Goal: Information Seeking & Learning: Learn about a topic

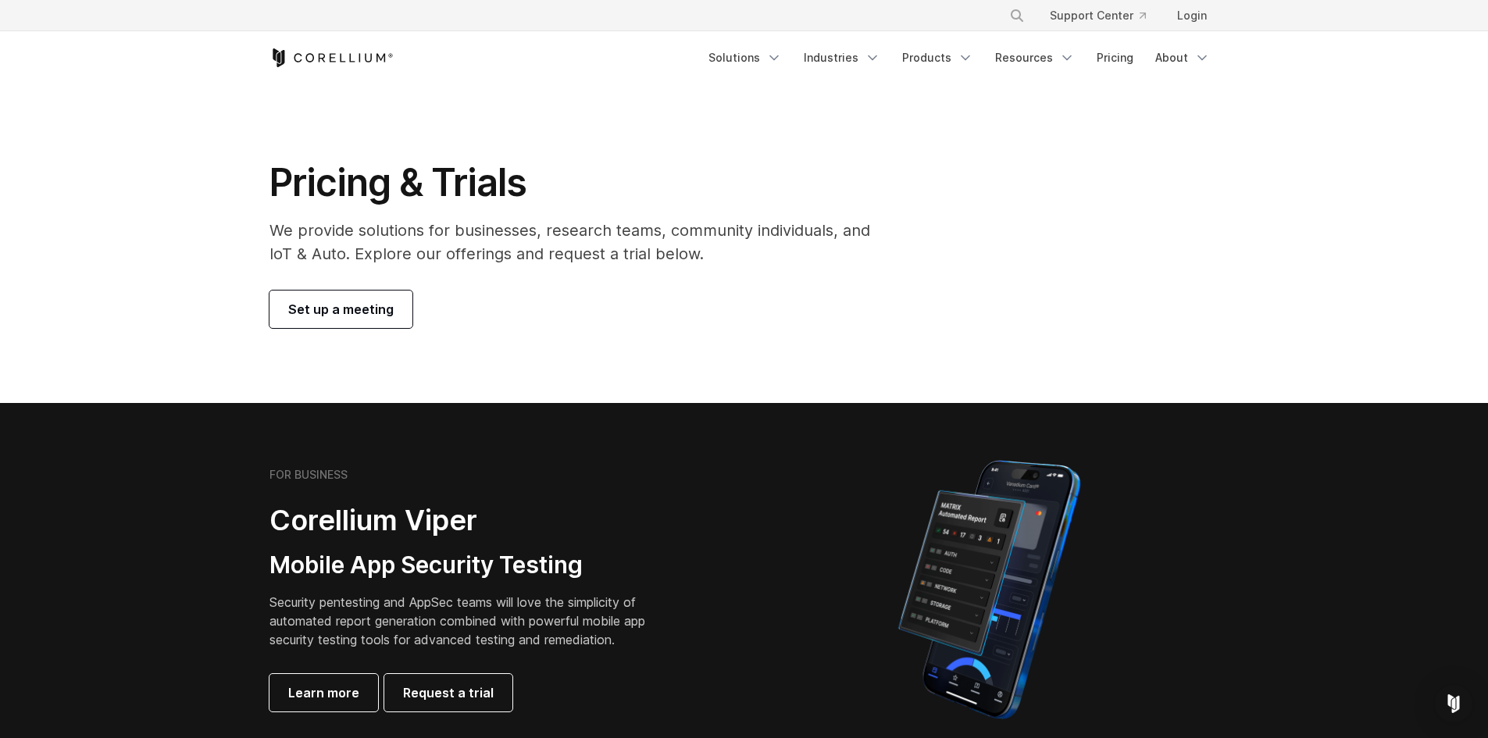
click at [494, 369] on section "Pricing & Trials We provide solutions for businesses, research teams, community…" at bounding box center [744, 243] width 1488 height 319
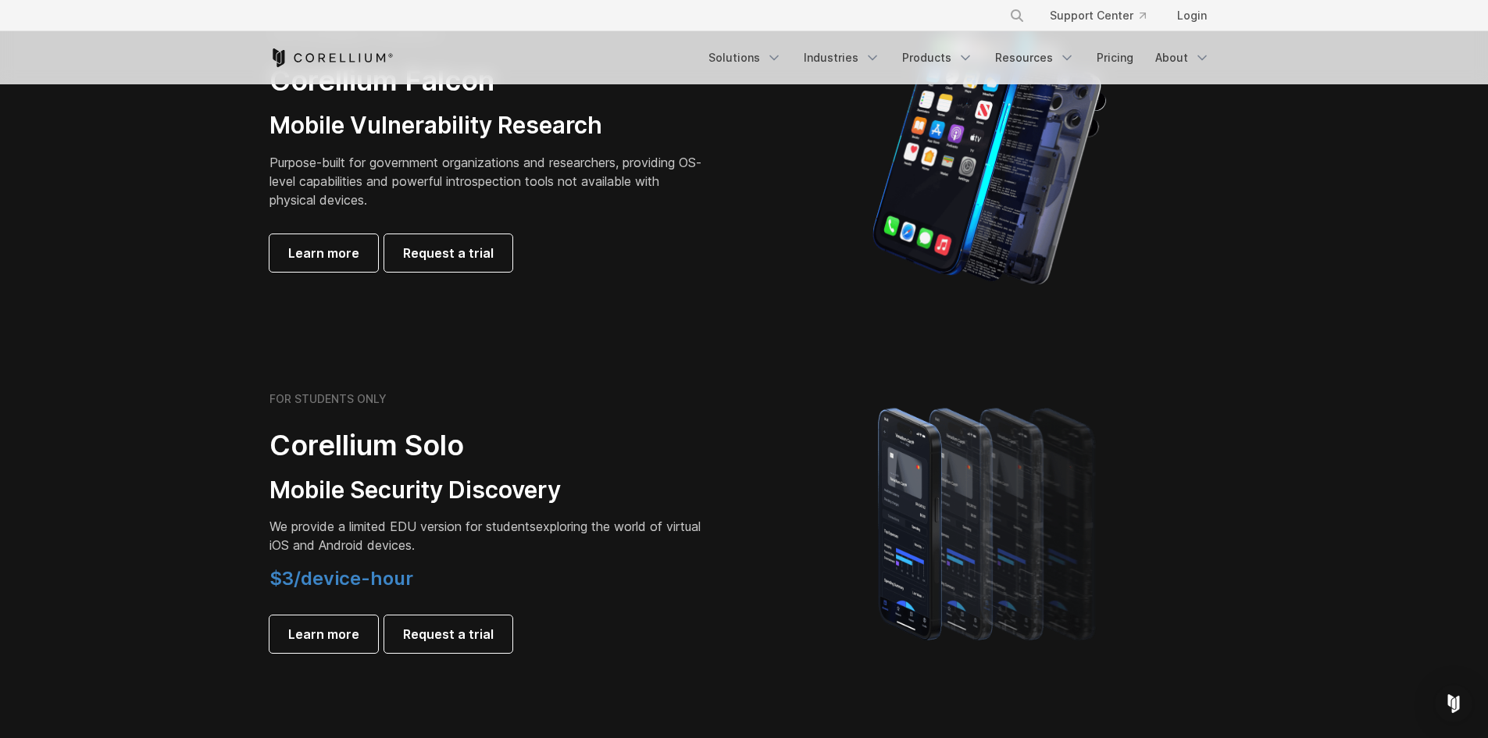
scroll to position [735, 0]
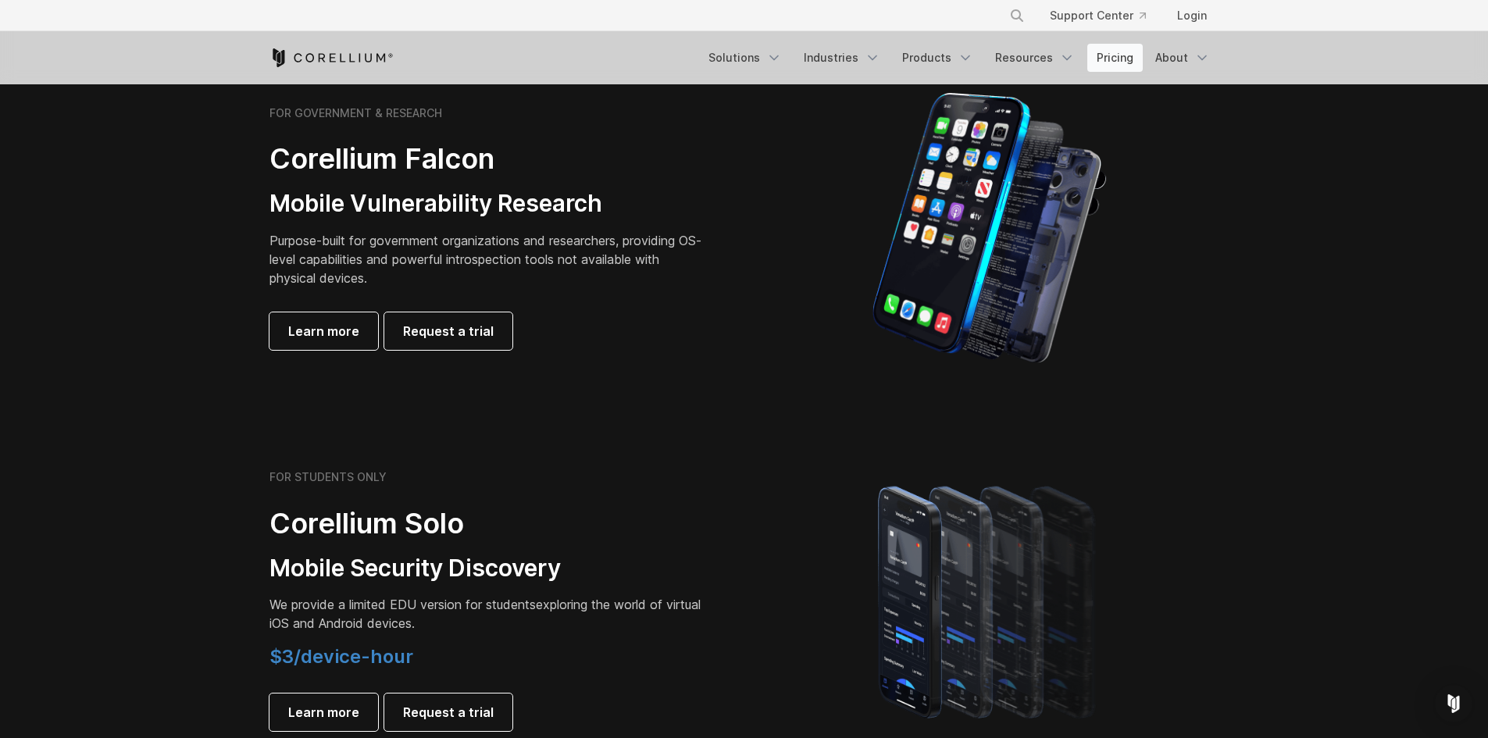
click at [1128, 57] on link "Pricing" at bounding box center [1114, 58] width 55 height 28
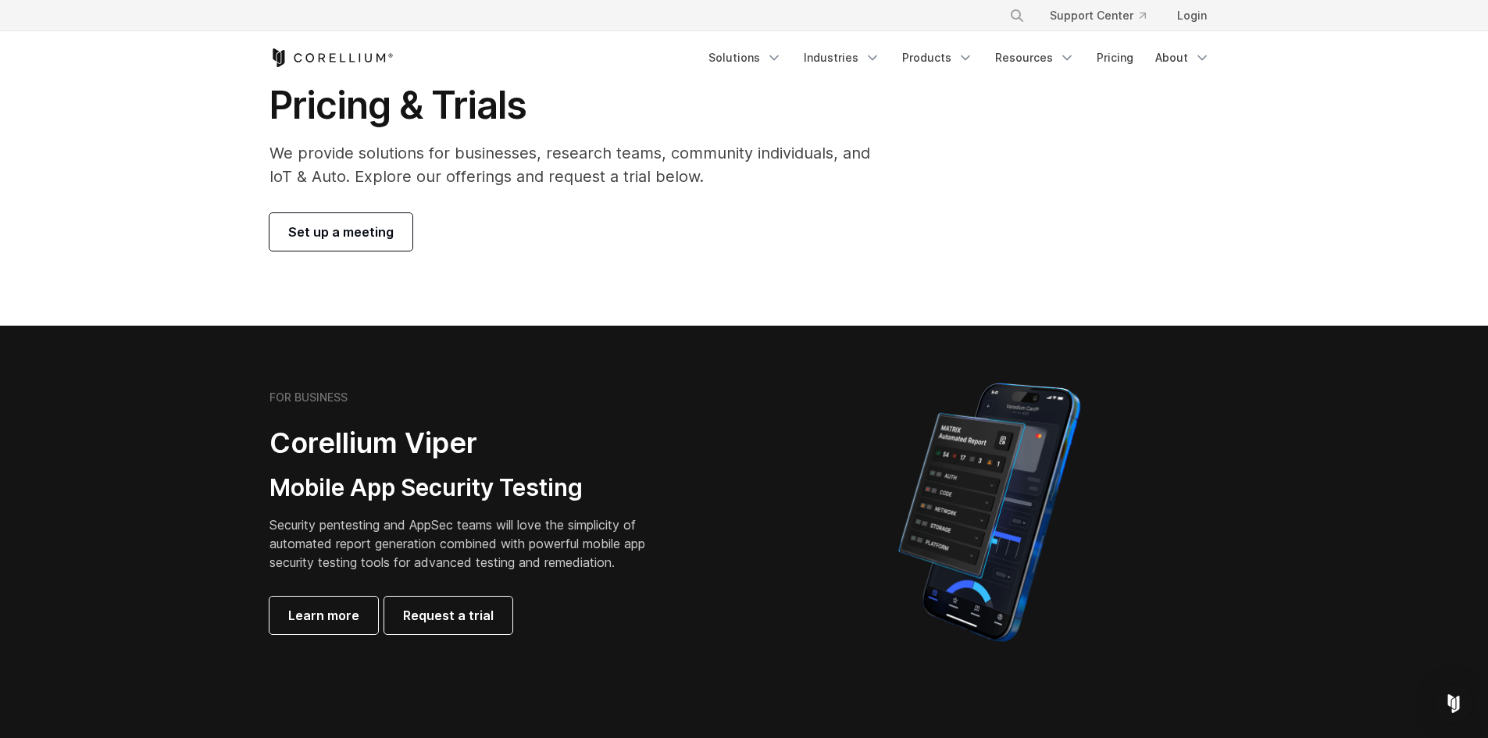
scroll to position [78, 0]
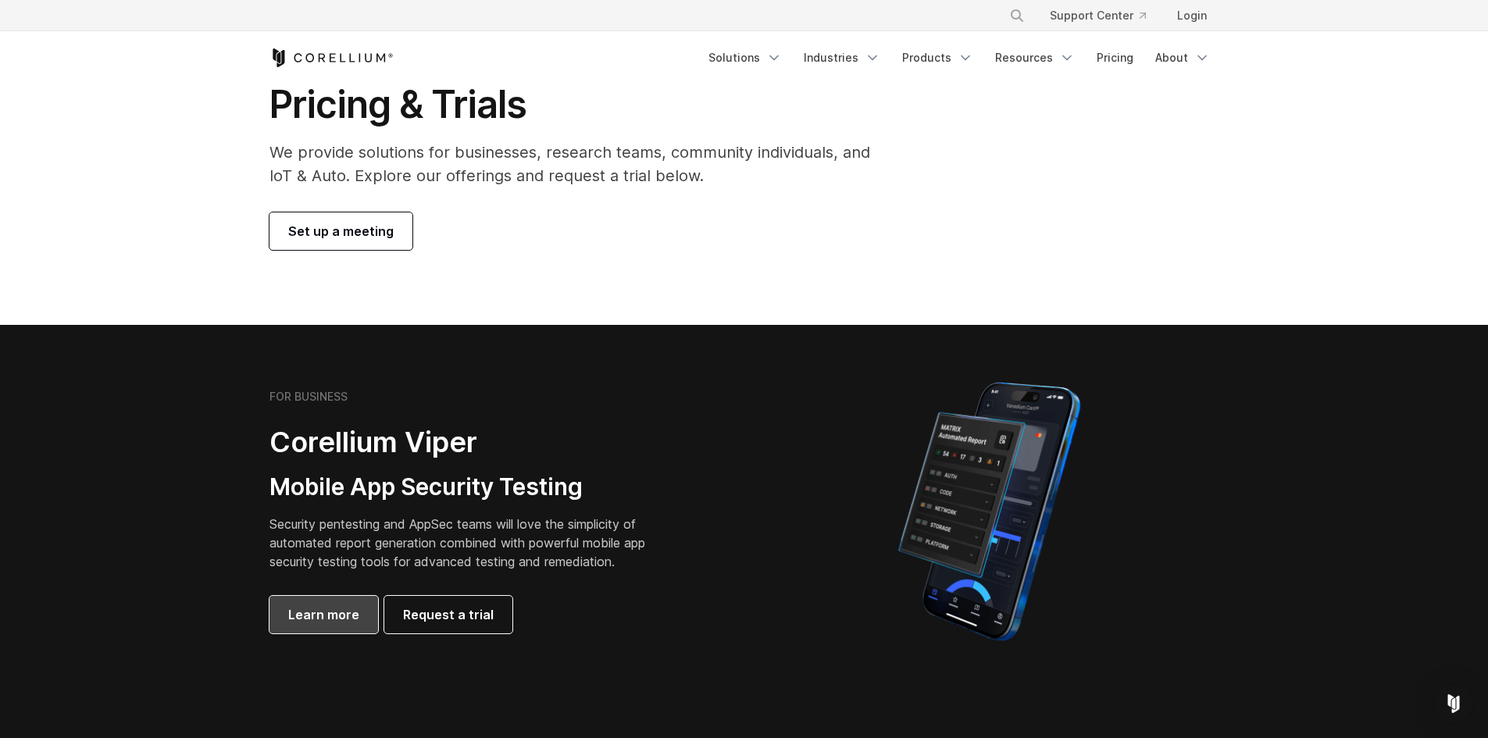
click at [335, 615] on span "Learn more" at bounding box center [323, 614] width 71 height 19
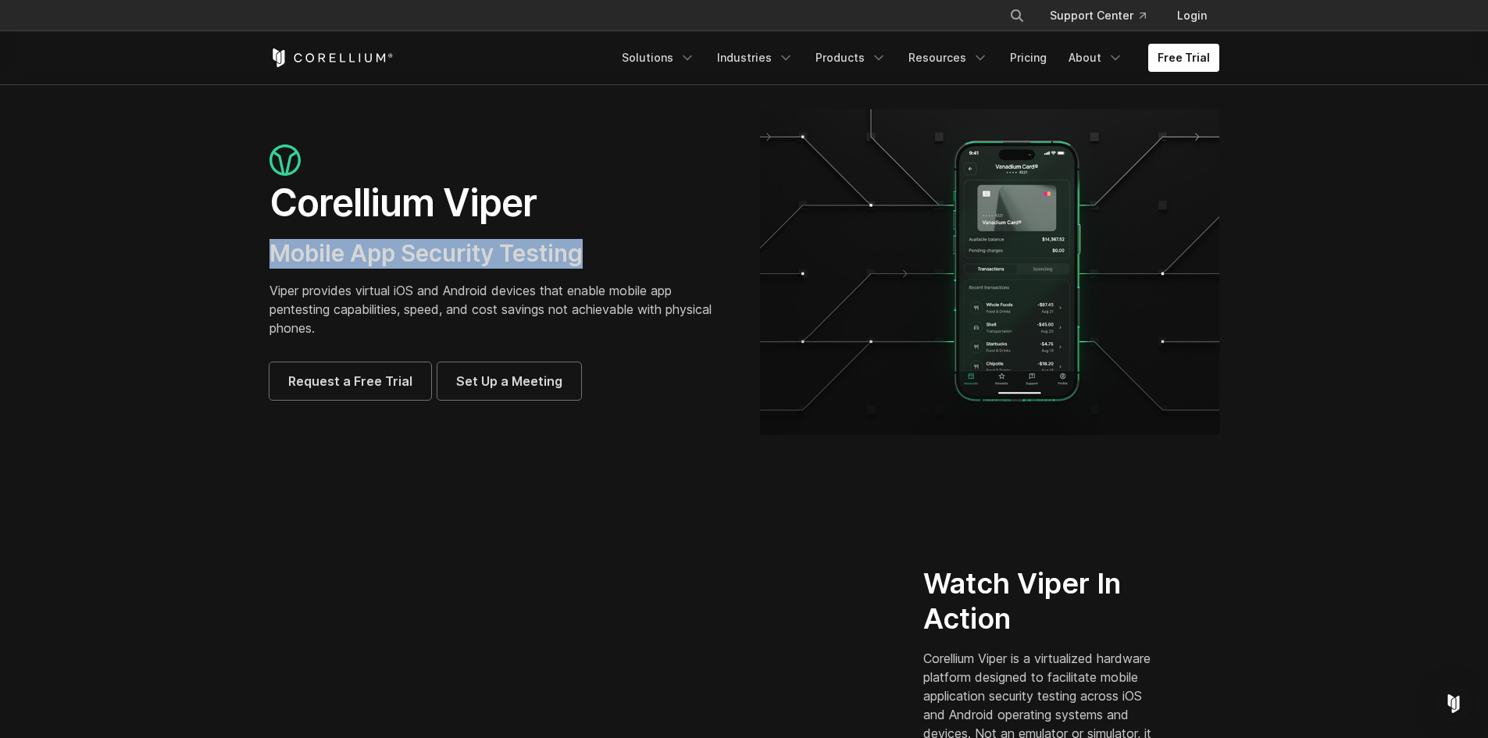
drag, startPoint x: 241, startPoint y: 258, endPoint x: 594, endPoint y: 247, distance: 353.2
click at [593, 247] on section "Corellium Viper Mobile App Security Testing Viper provides virtual iOS and Andr…" at bounding box center [744, 278] width 1488 height 388
copy span "Mobile App Security Testing"
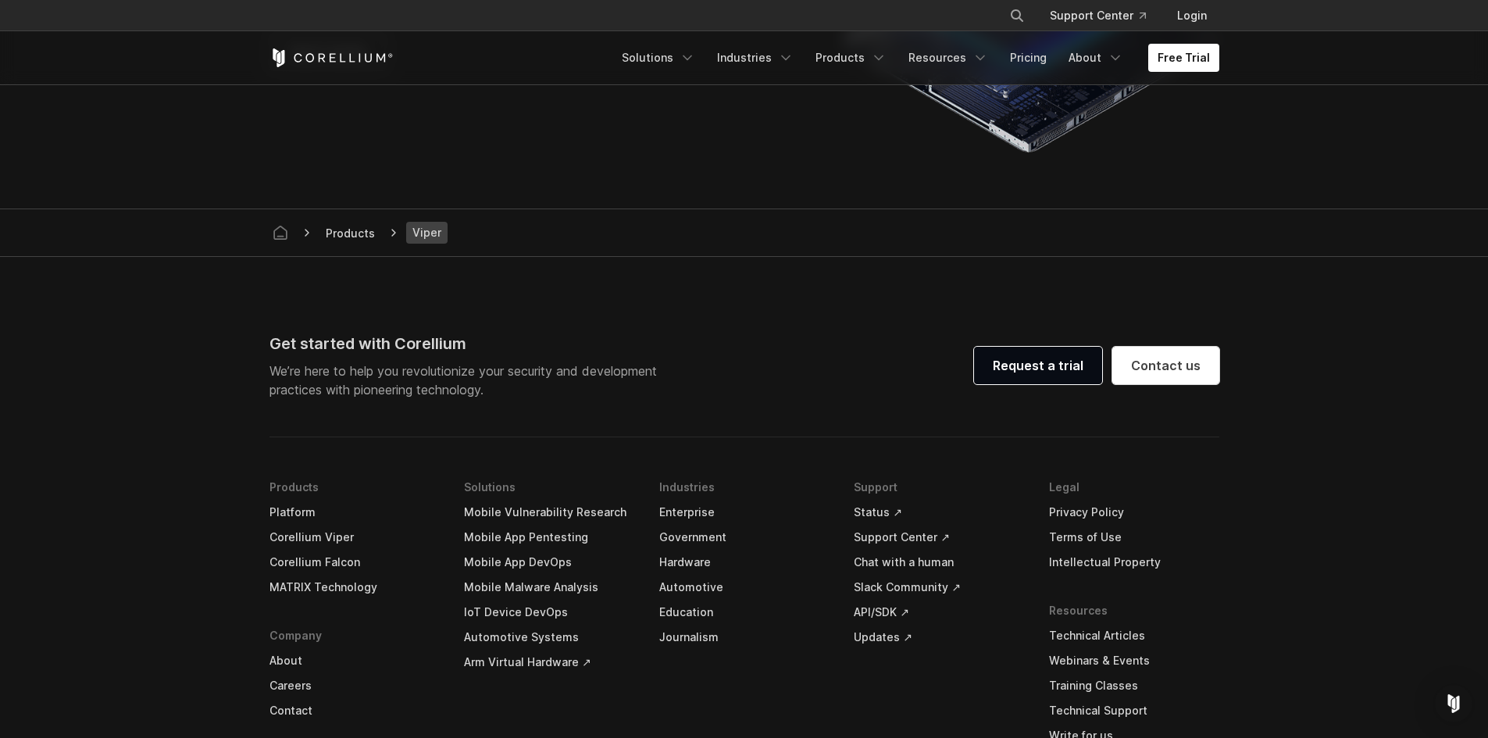
scroll to position [4530, 0]
